Goal: Information Seeking & Learning: Learn about a topic

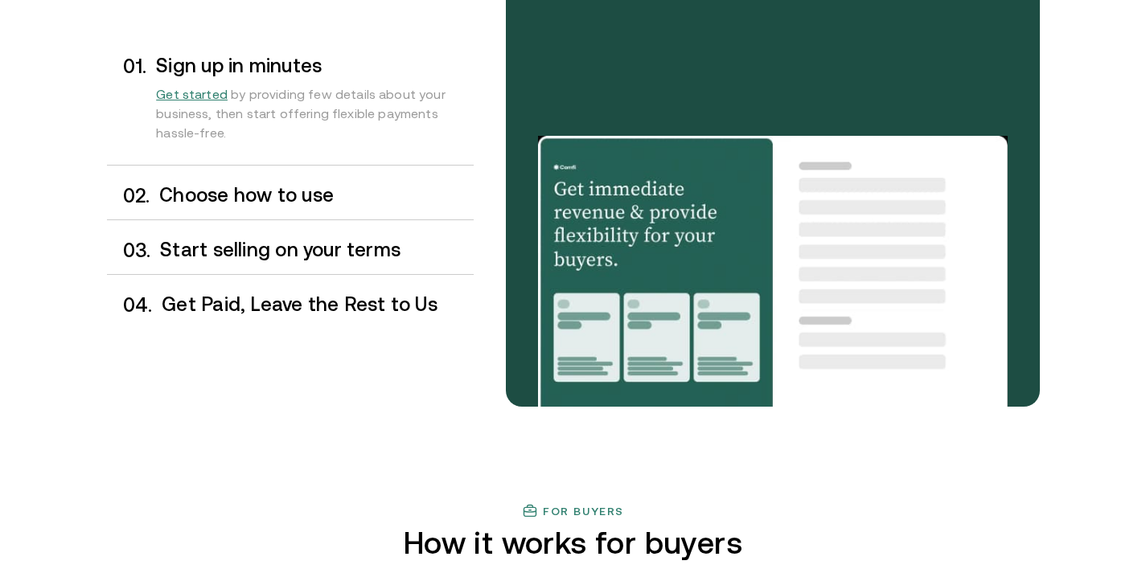
scroll to position [1409, 0]
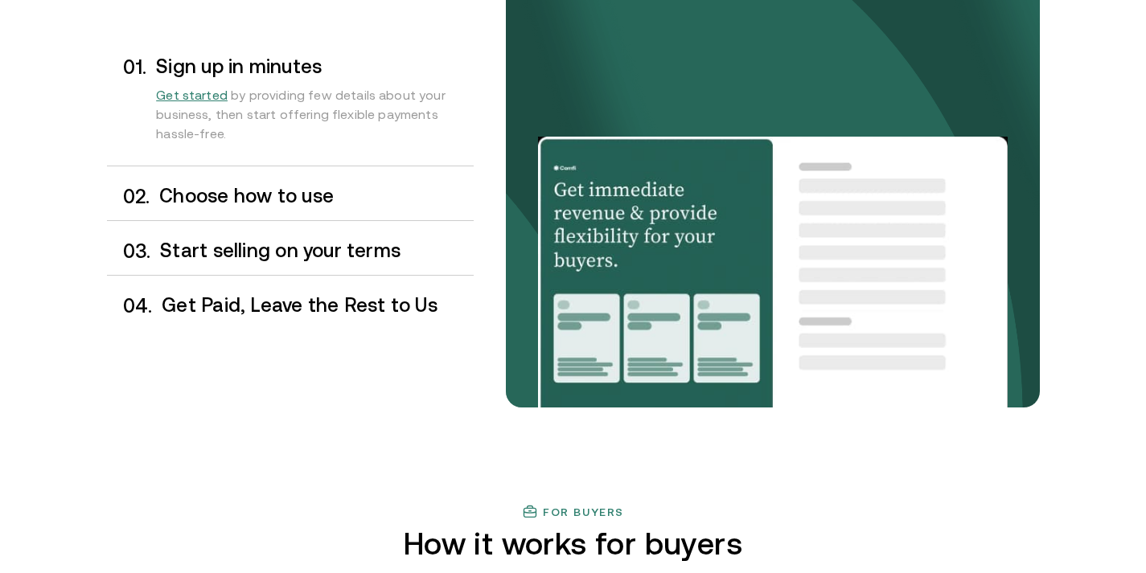
click at [263, 195] on h3 "Choose how to use" at bounding box center [316, 196] width 314 height 21
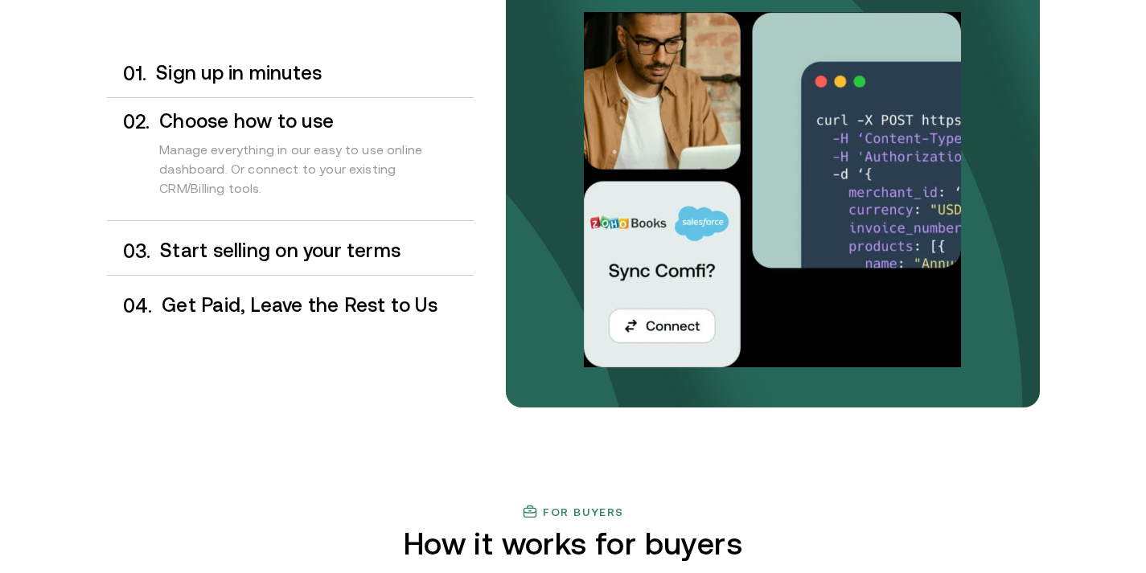
click at [273, 258] on h3 "Start selling on your terms" at bounding box center [316, 250] width 313 height 21
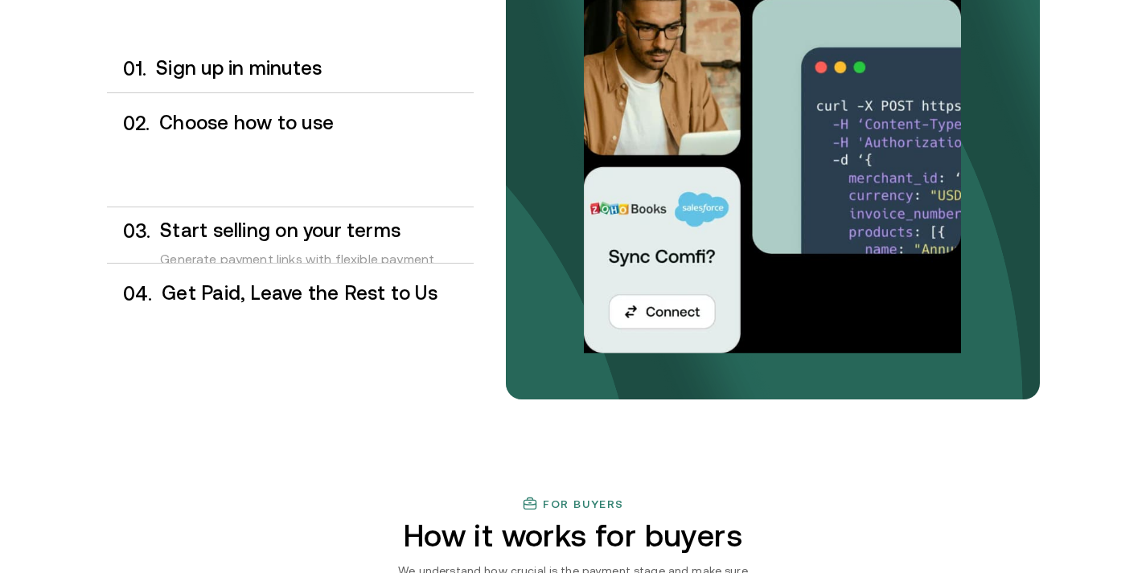
scroll to position [1418, 0]
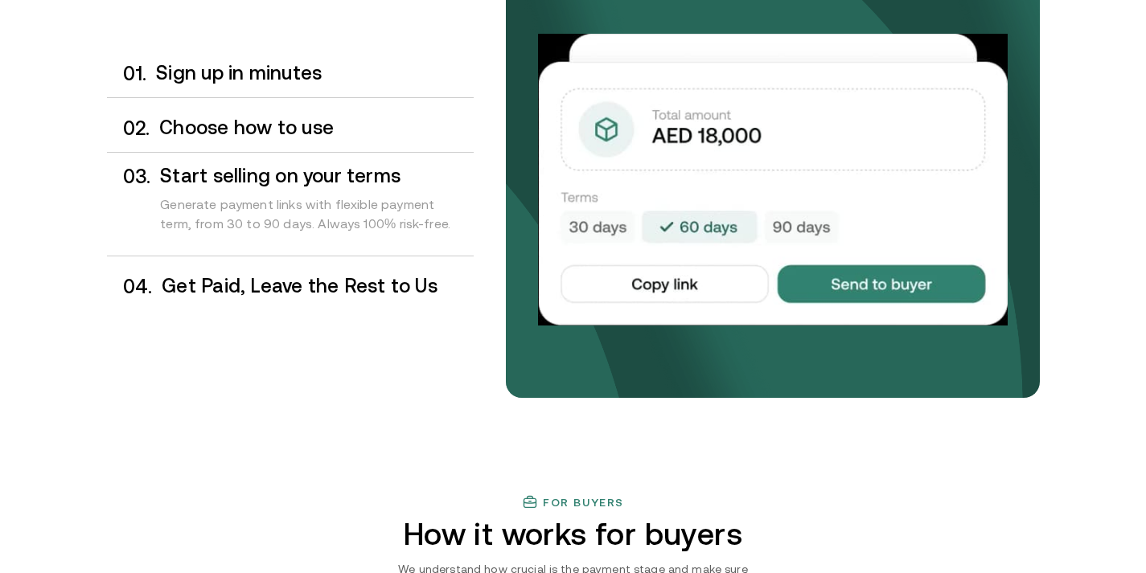
click at [273, 282] on h3 "Get Paid, Leave the Rest to Us" at bounding box center [317, 286] width 311 height 21
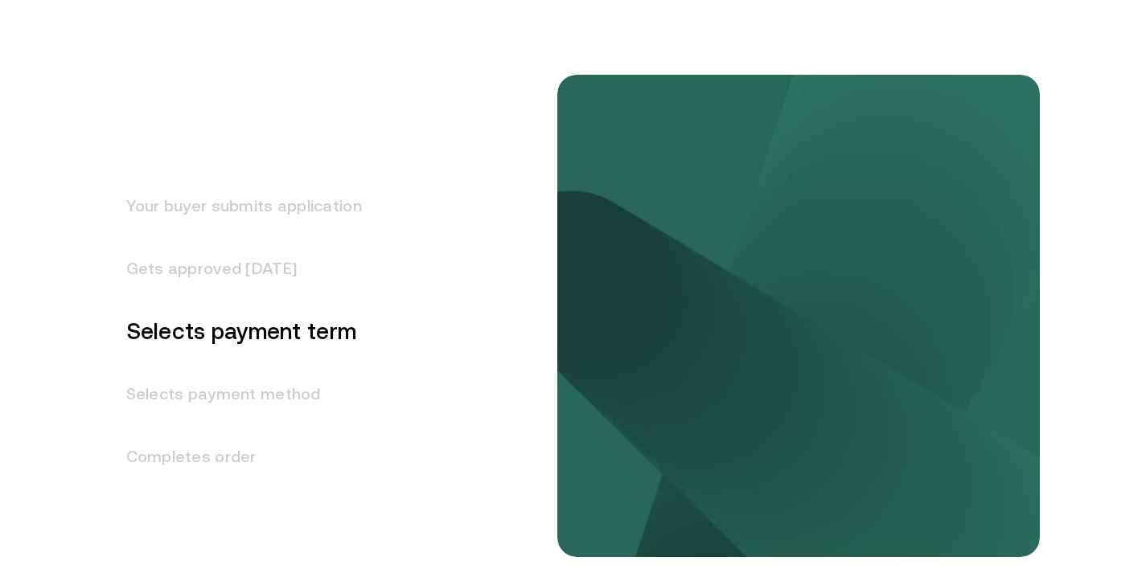
scroll to position [2034, 0]
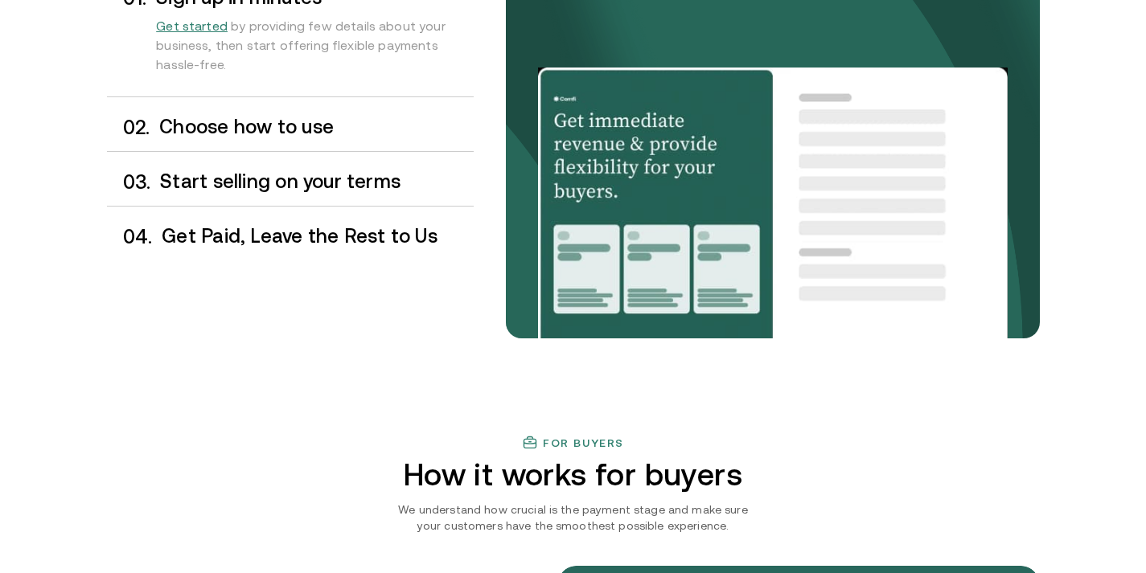
click at [243, 140] on div "0 2 . Choose how to use" at bounding box center [290, 127] width 367 height 47
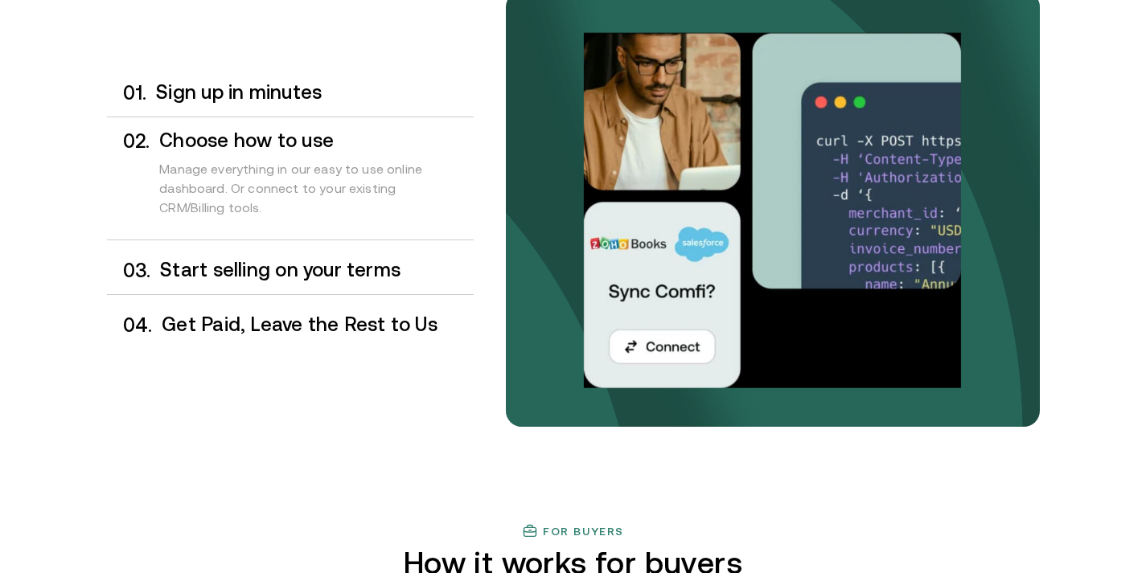
scroll to position [1371, 0]
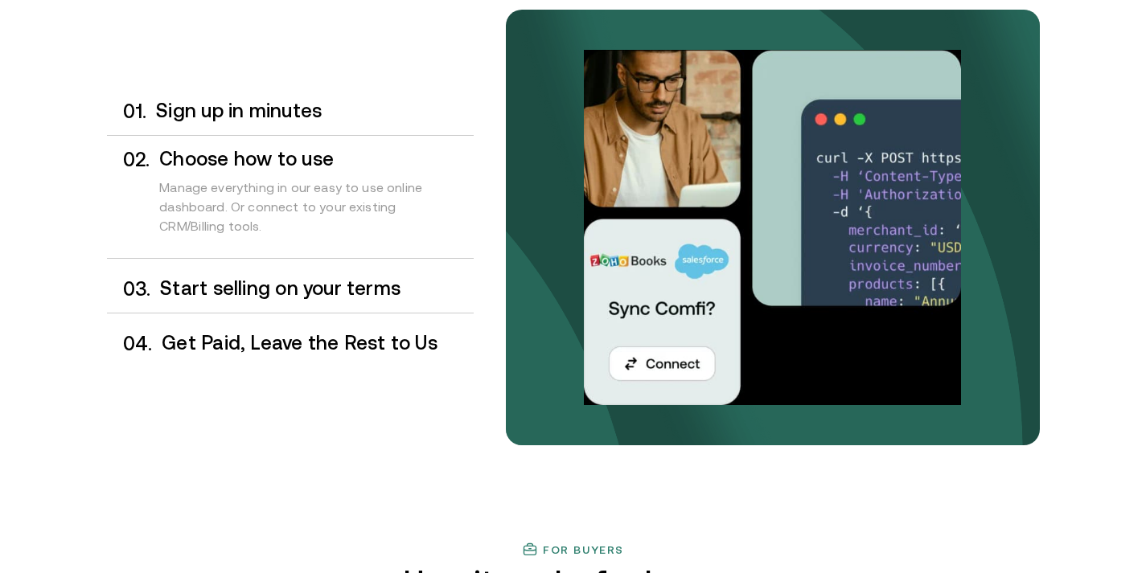
click at [243, 137] on div "0 1 . Sign up in minutes 0 2 . Choose how to use Manage everything in our easy …" at bounding box center [290, 228] width 367 height 280
click at [224, 121] on div "Sign up in minutes" at bounding box center [314, 111] width 317 height 22
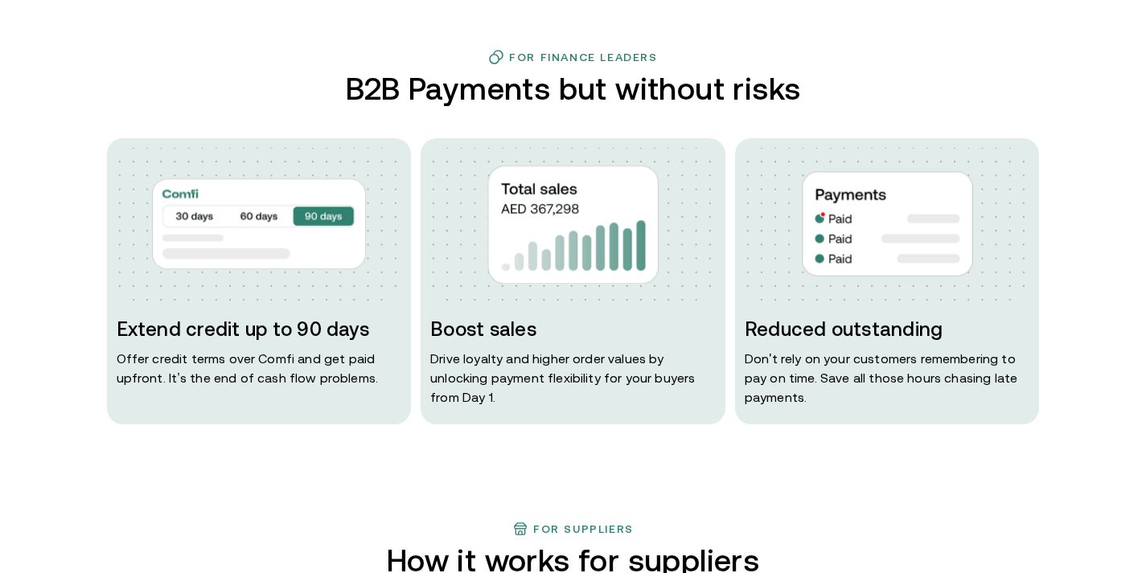
scroll to position [0, 0]
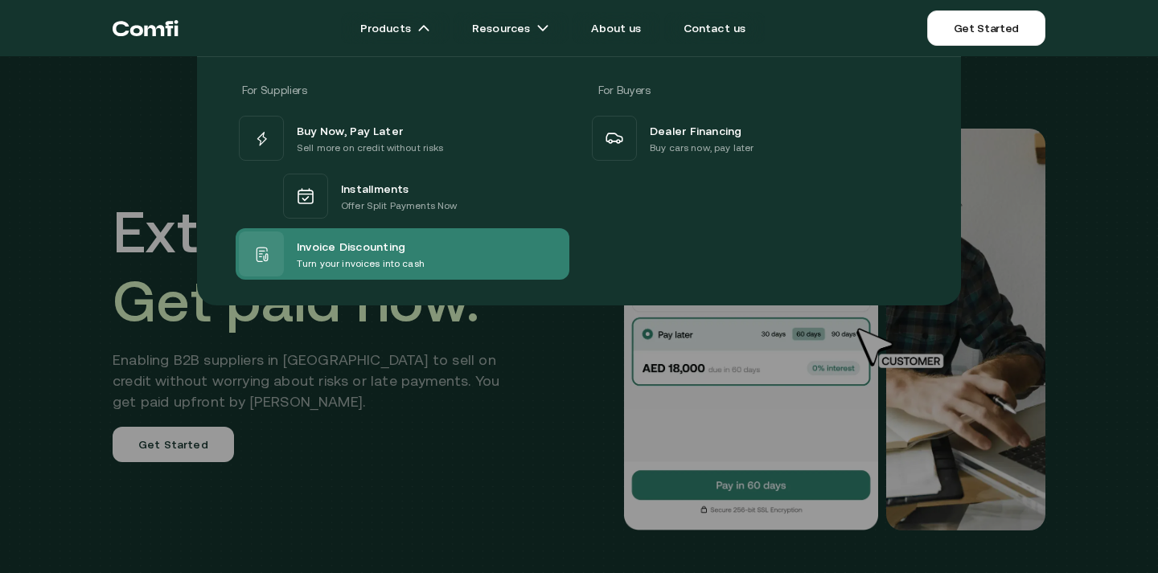
click at [341, 270] on p "Turn your invoices into cash" at bounding box center [361, 264] width 128 height 16
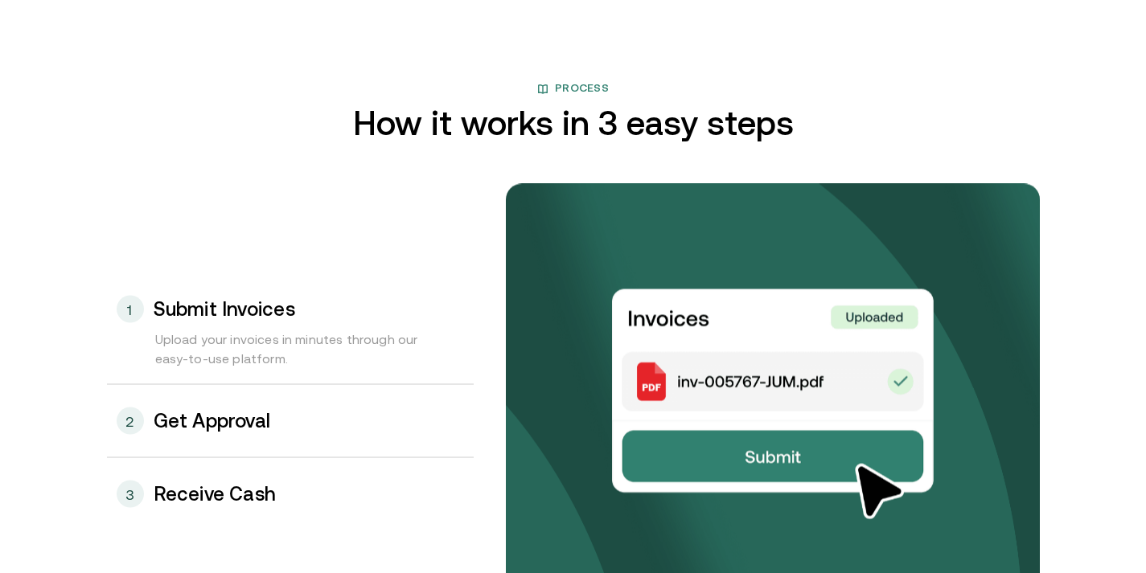
scroll to position [1672, 0]
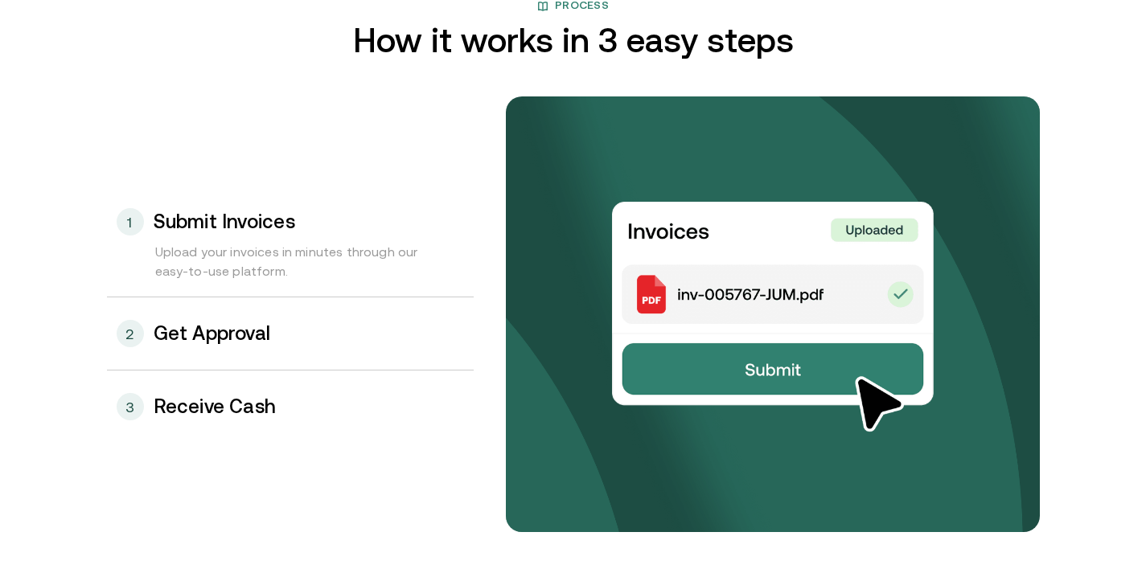
click at [200, 344] on div "2 Get Approval" at bounding box center [290, 333] width 367 height 72
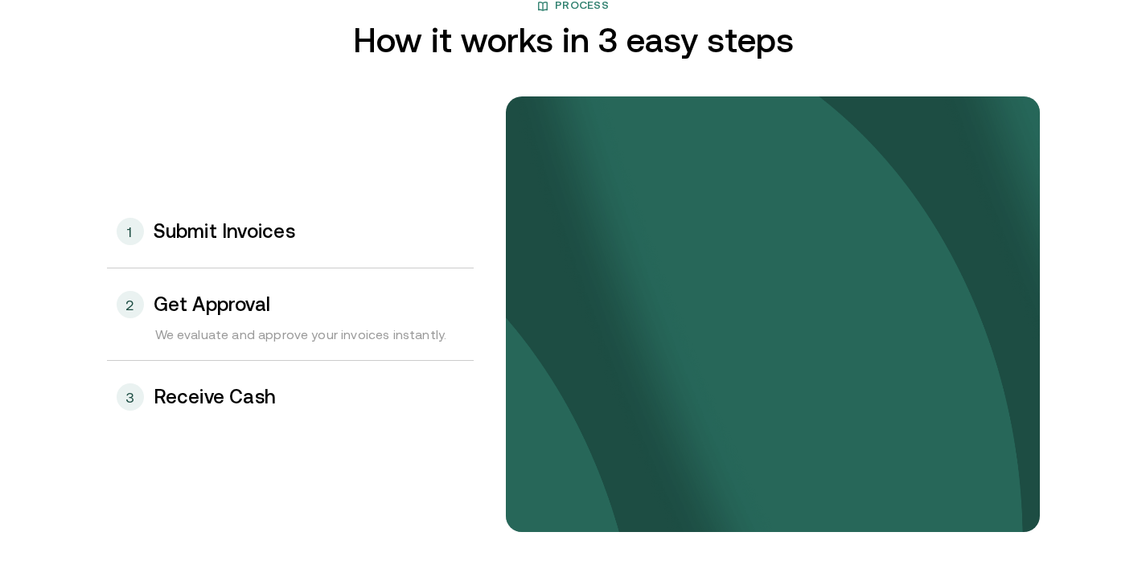
click at [203, 402] on h3 "Receive Cash" at bounding box center [215, 397] width 123 height 21
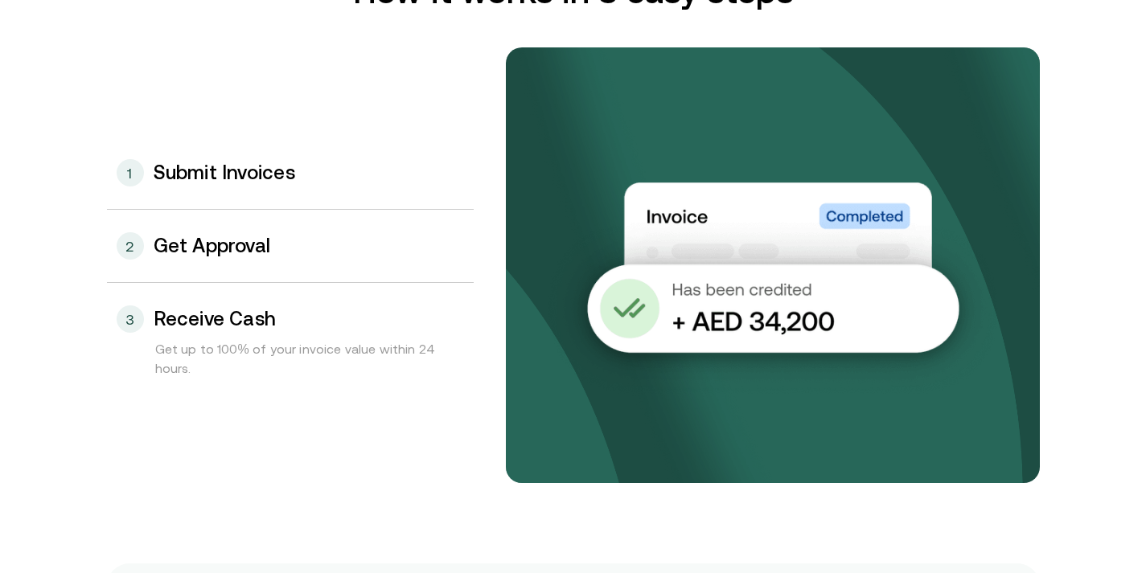
scroll to position [1722, 0]
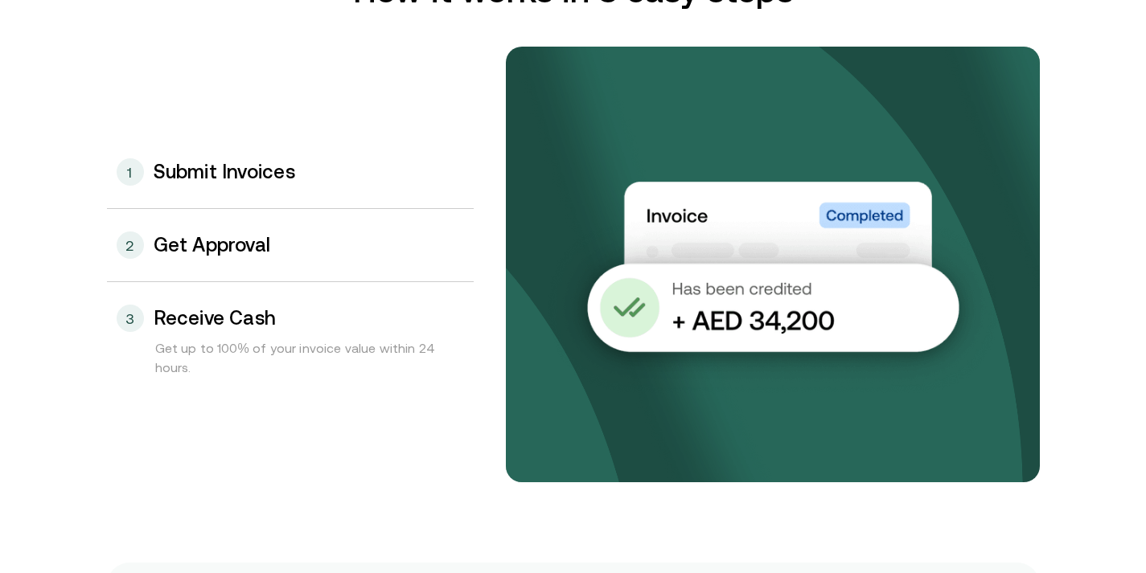
click at [262, 181] on h3 "Submit Invoices" at bounding box center [225, 172] width 142 height 21
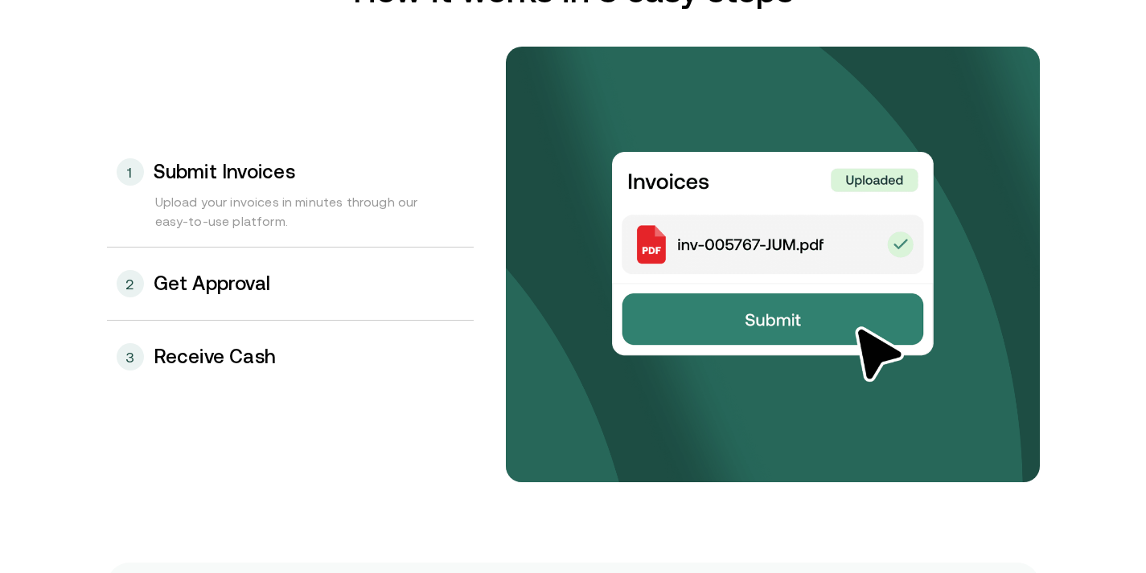
click at [300, 289] on div "2 Get Approval" at bounding box center [290, 284] width 367 height 72
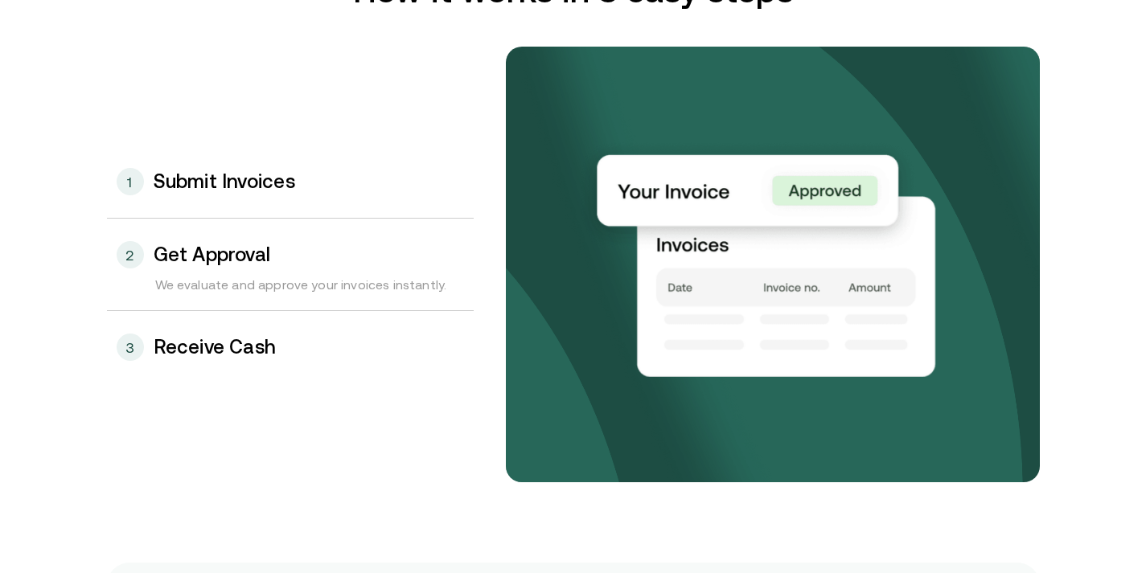
click at [244, 347] on h3 "Receive Cash" at bounding box center [215, 347] width 123 height 21
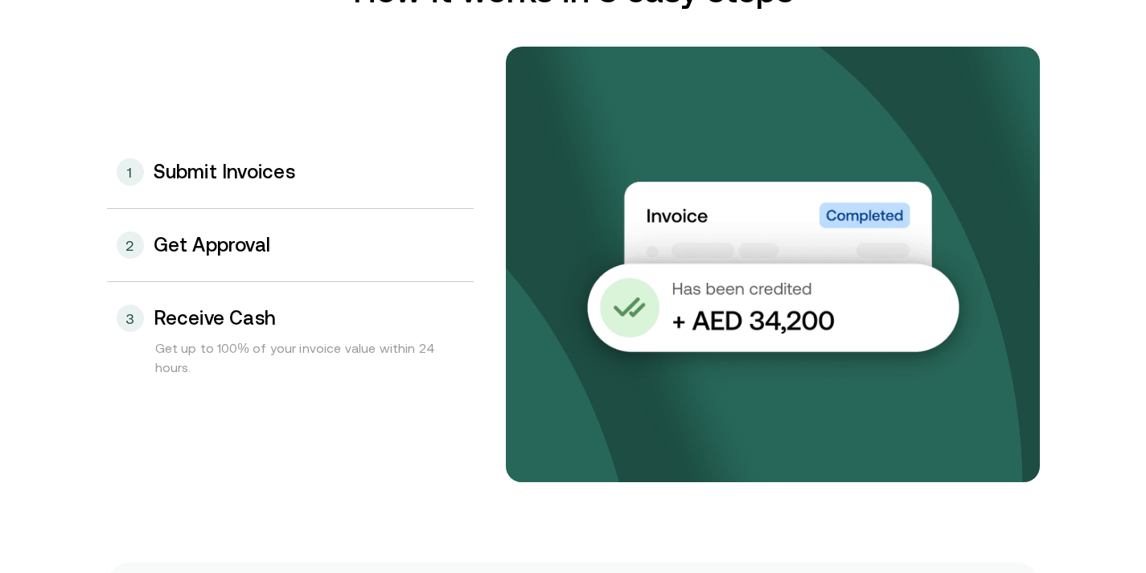
click at [216, 251] on h3 "Get Approval" at bounding box center [212, 245] width 117 height 21
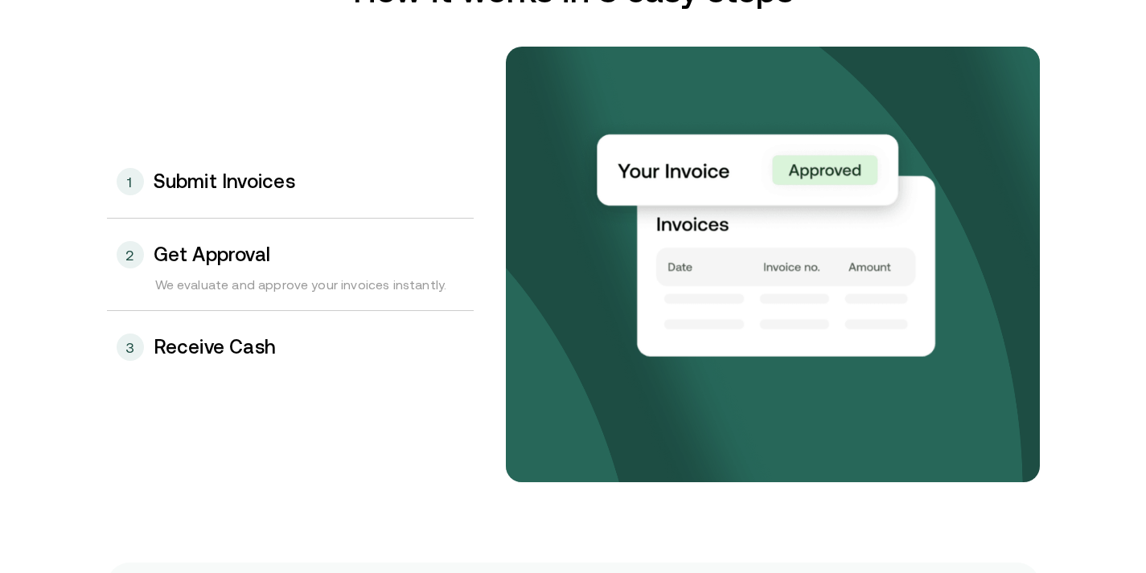
click at [265, 185] on h3 "Submit Invoices" at bounding box center [225, 181] width 142 height 21
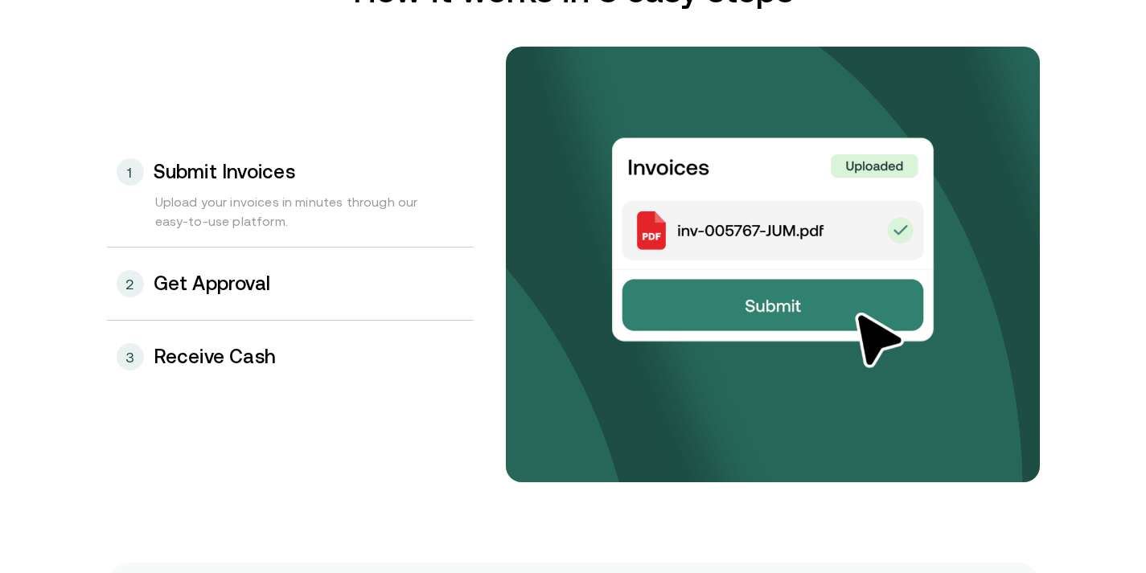
click at [214, 404] on div "3 Receive Cash 2 Get Approval 1 Submit Invoices Upload your invoices in minutes…" at bounding box center [573, 265] width 933 height 436
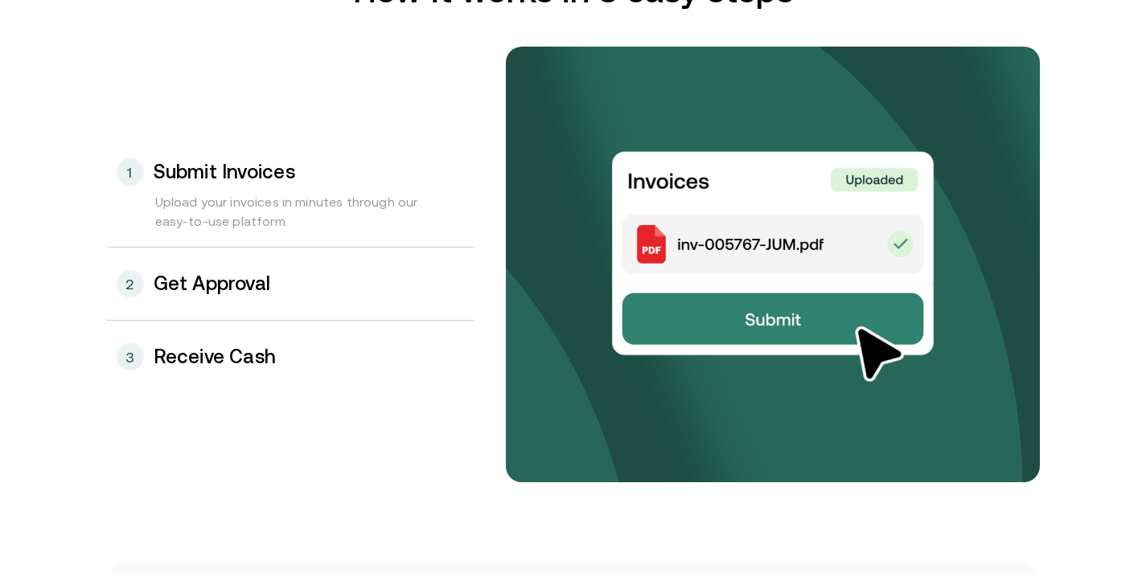
click at [246, 374] on div "3 Receive Cash" at bounding box center [290, 357] width 367 height 72
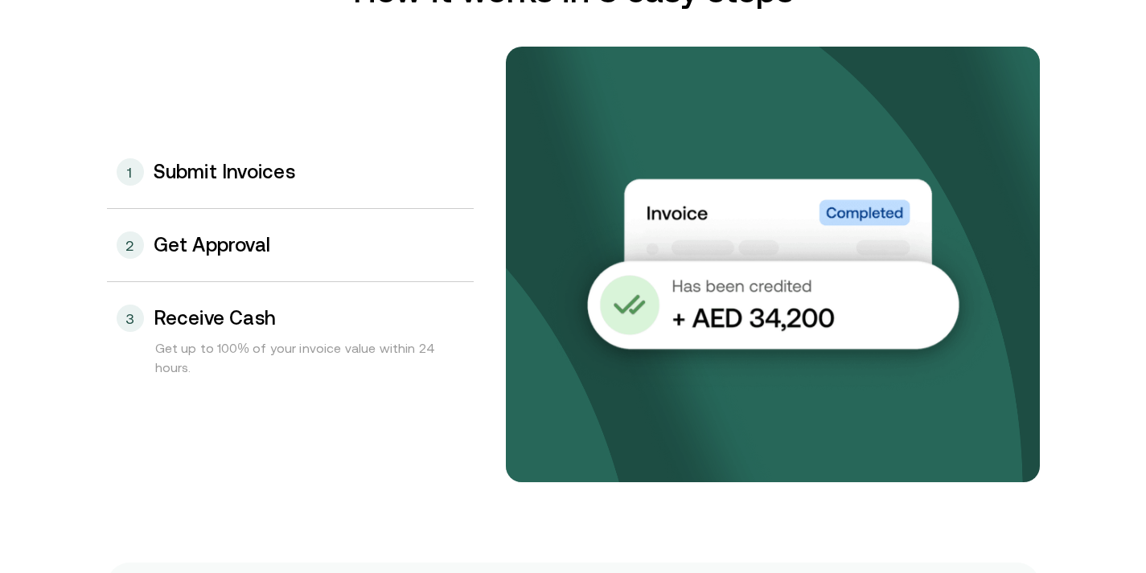
click at [286, 288] on div "3 Receive Cash" at bounding box center [290, 310] width 367 height 56
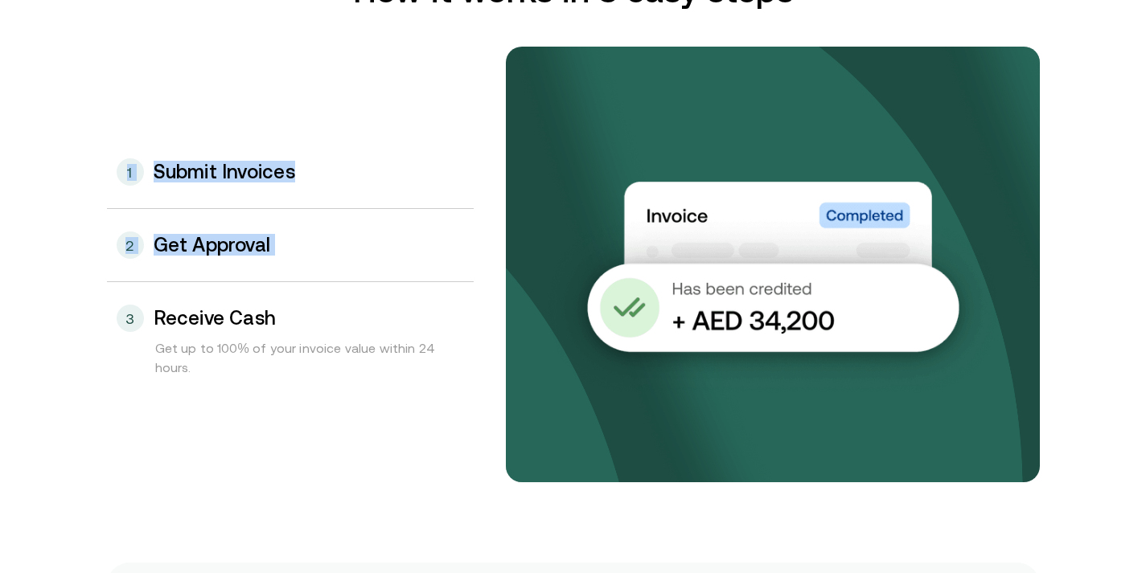
drag, startPoint x: 334, startPoint y: 380, endPoint x: 167, endPoint y: 170, distance: 268.3
click at [167, 171] on div "3 Receive Cash Get up to 100% of your invoice value within 24 hours. 2 Get Appr…" at bounding box center [290, 264] width 367 height 257
